Goal: Task Accomplishment & Management: Manage account settings

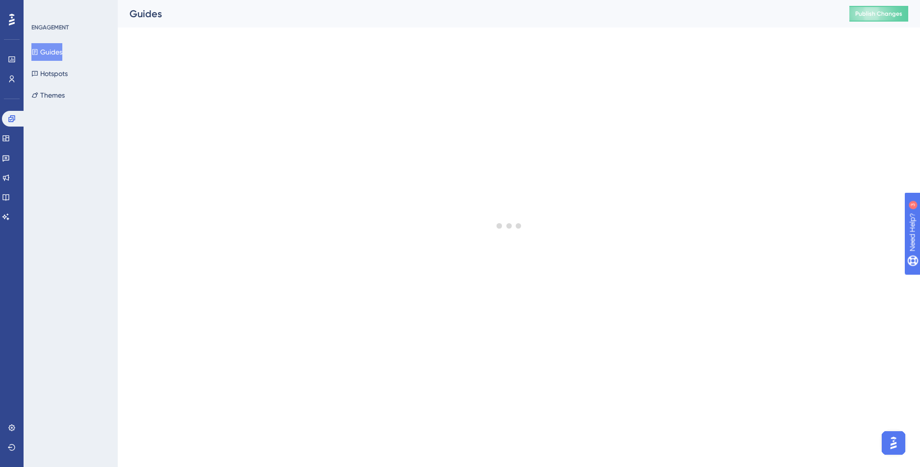
click at [18, 23] on div at bounding box center [12, 20] width 16 height 16
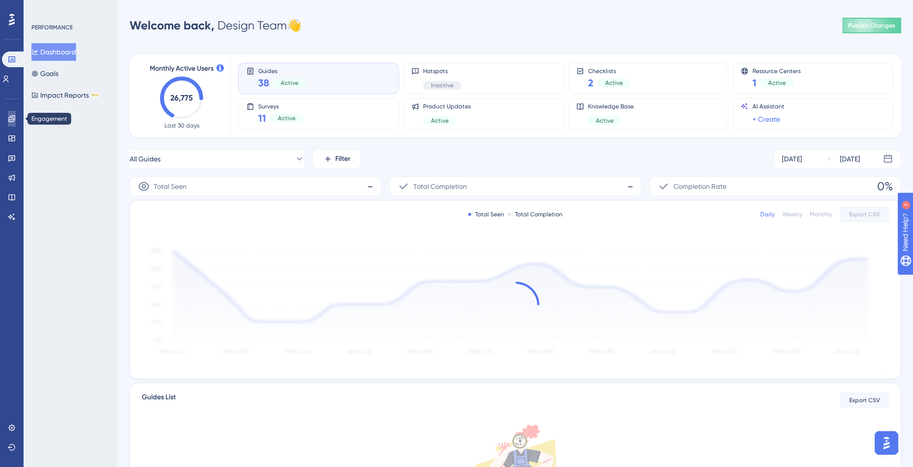
click at [16, 119] on link at bounding box center [12, 119] width 8 height 16
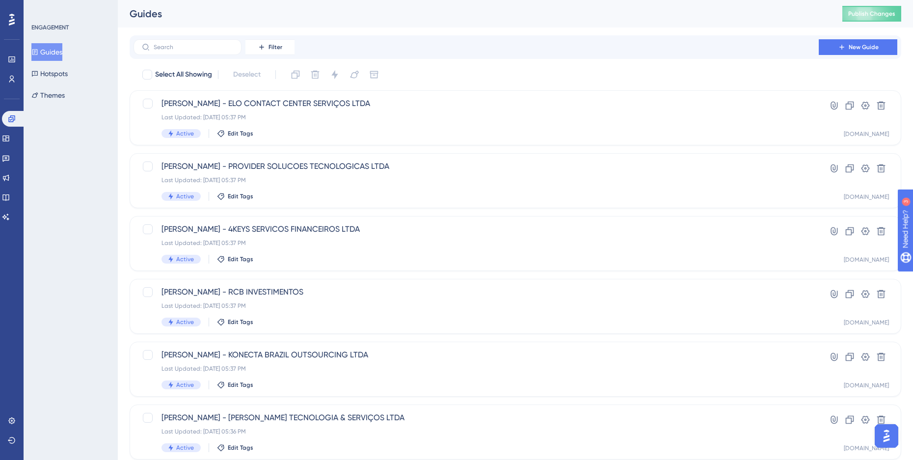
click at [16, 167] on div "Engagement Widgets Feedback Product Updates Knowledge Base AI Assistant" at bounding box center [12, 168] width 20 height 114
click at [10, 162] on link at bounding box center [6, 158] width 8 height 16
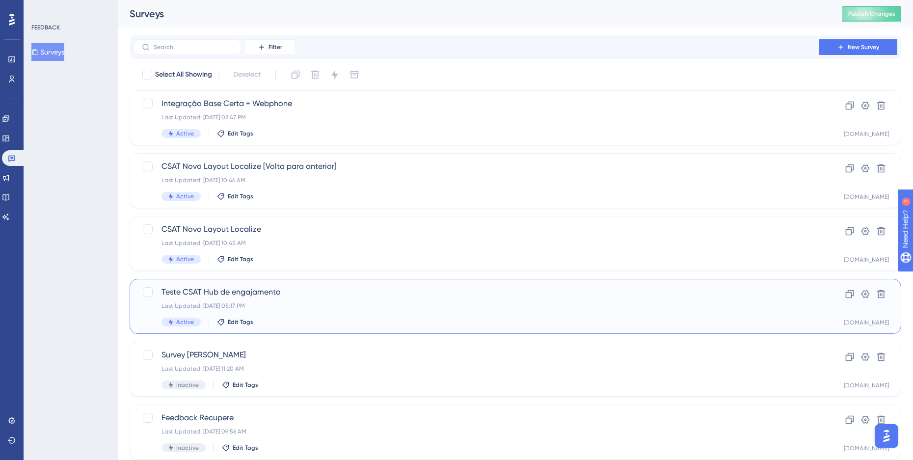
click at [372, 302] on div "Last Updated: Aug 29 2025, 05:17 PM" at bounding box center [476, 306] width 629 height 8
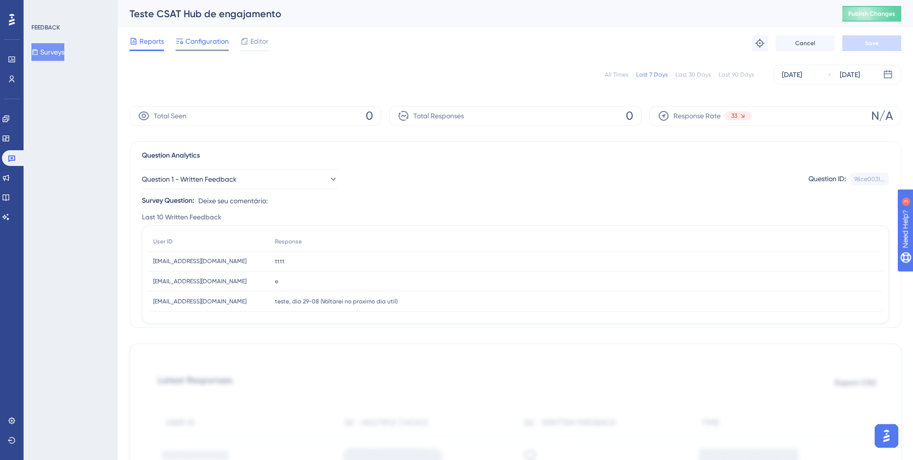
click at [202, 42] on span "Configuration" at bounding box center [207, 41] width 43 height 12
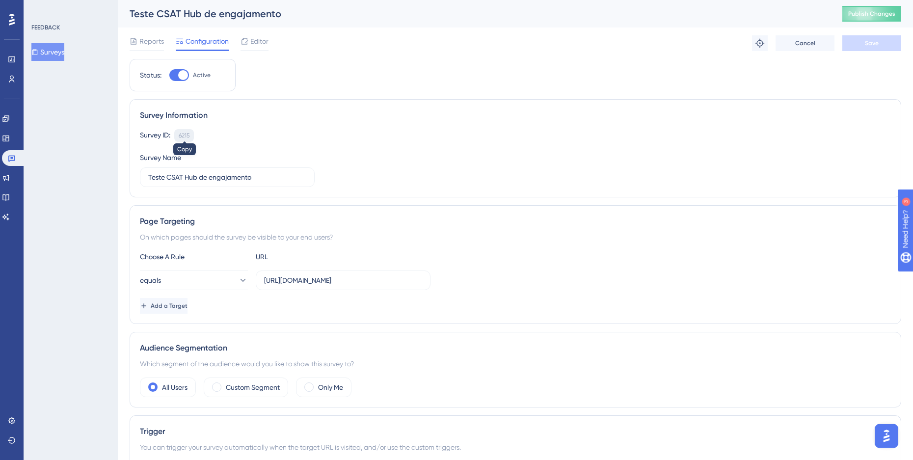
click at [182, 135] on div "6215" at bounding box center [184, 136] width 11 height 8
click at [260, 40] on span "Editor" at bounding box center [259, 41] width 18 height 12
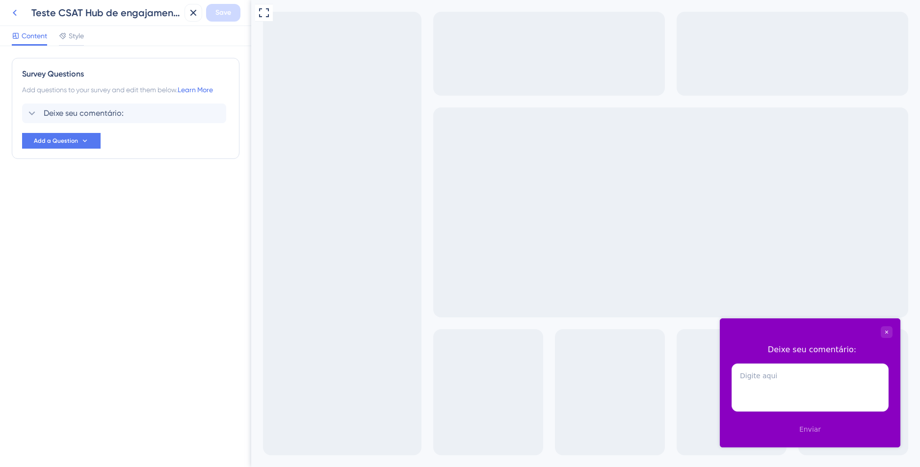
click at [16, 13] on icon at bounding box center [15, 13] width 12 height 12
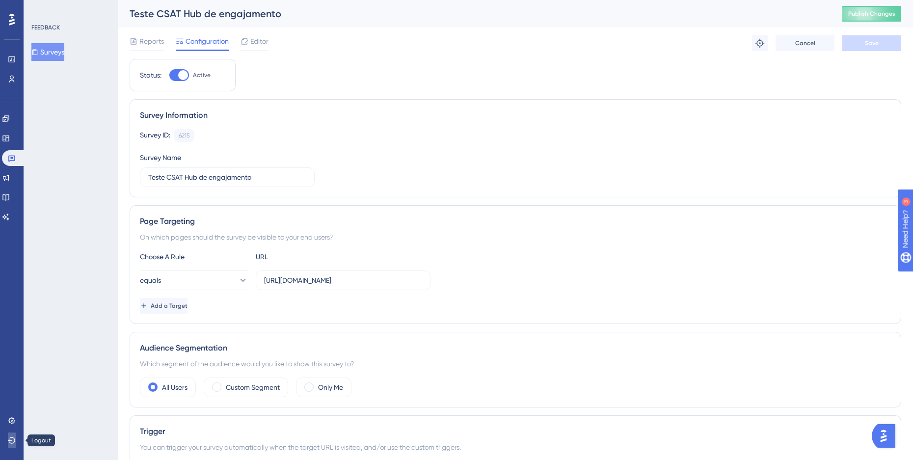
click at [8, 444] on button at bounding box center [12, 440] width 8 height 16
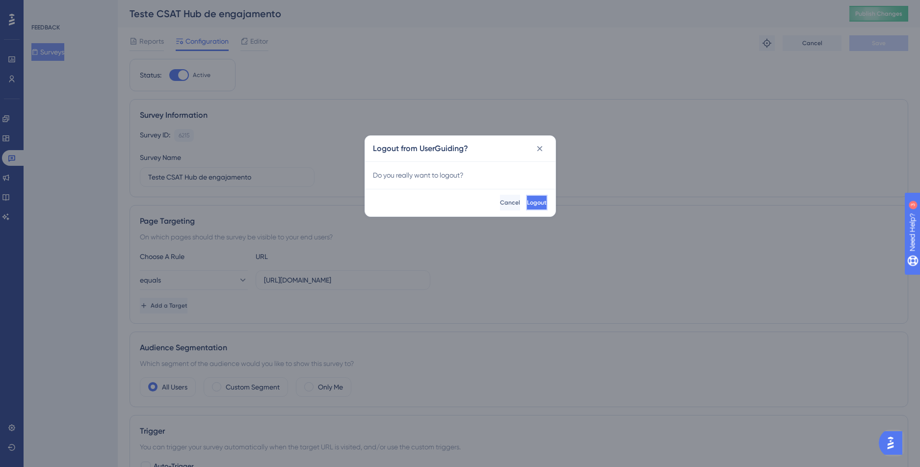
click at [529, 204] on span "Logout" at bounding box center [537, 203] width 20 height 8
